Goal: Information Seeking & Learning: Learn about a topic

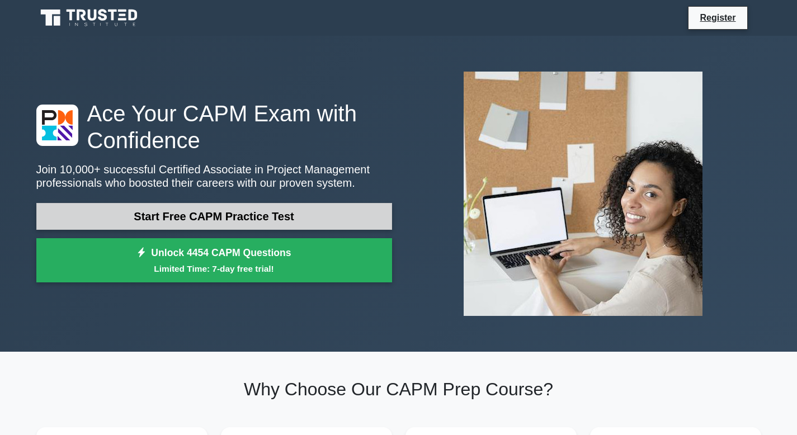
click at [255, 213] on link "Start Free CAPM Practice Test" at bounding box center [214, 216] width 356 height 27
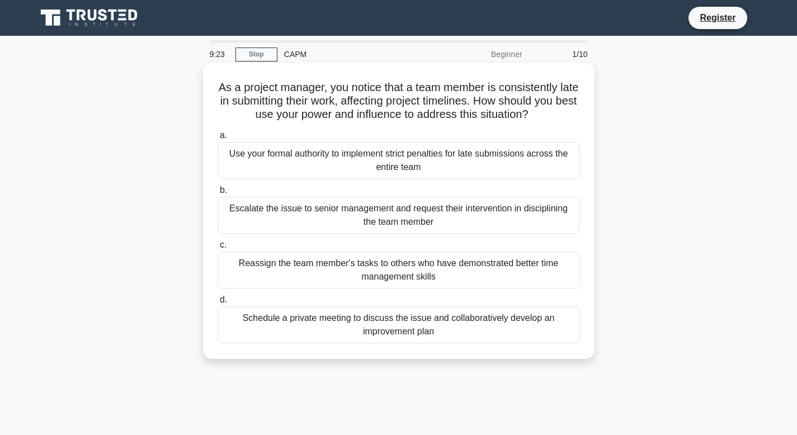
click at [415, 327] on div "Schedule a private meeting to discuss the issue and collaboratively develop an …" at bounding box center [399, 325] width 363 height 37
click at [218, 304] on input "d. Schedule a private meeting to discuss the issue and collaboratively develop …" at bounding box center [218, 300] width 0 height 7
